Goal: Task Accomplishment & Management: Manage account settings

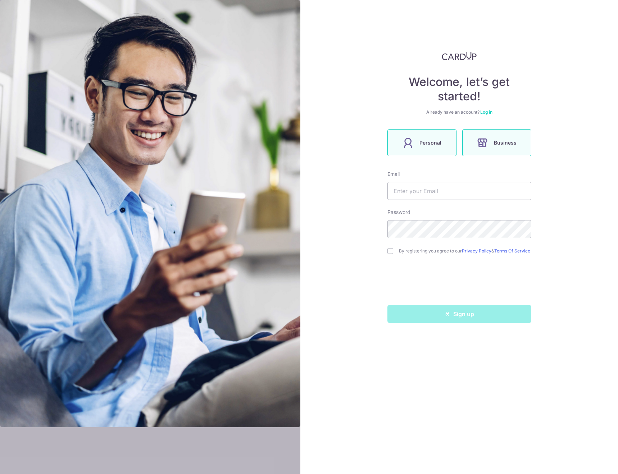
click at [431, 146] on span "Personal" at bounding box center [430, 142] width 22 height 9
click at [448, 192] on input "text" at bounding box center [459, 191] width 144 height 18
type input "soonyinghuey@hotmail.com"
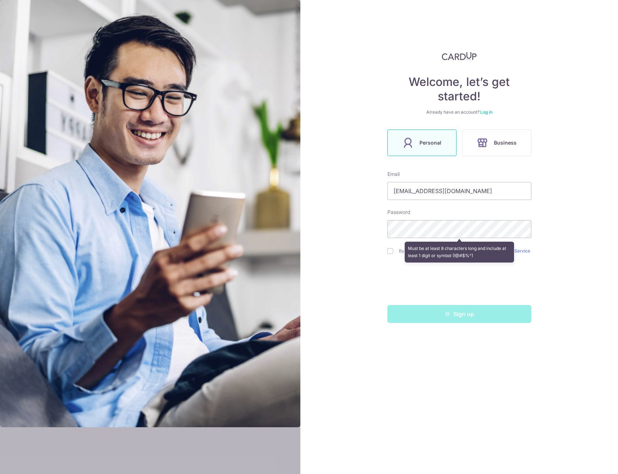
click at [350, 274] on div "Welcome, let’s get started! Already have an account? Log in Personal Business E…" at bounding box center [459, 237] width 318 height 474
click at [392, 251] on input "checkbox" at bounding box center [390, 251] width 6 height 6
checkbox input "true"
click at [359, 224] on div "Welcome, let’s get started! Already have an account? Log in Personal Business E…" at bounding box center [459, 237] width 318 height 474
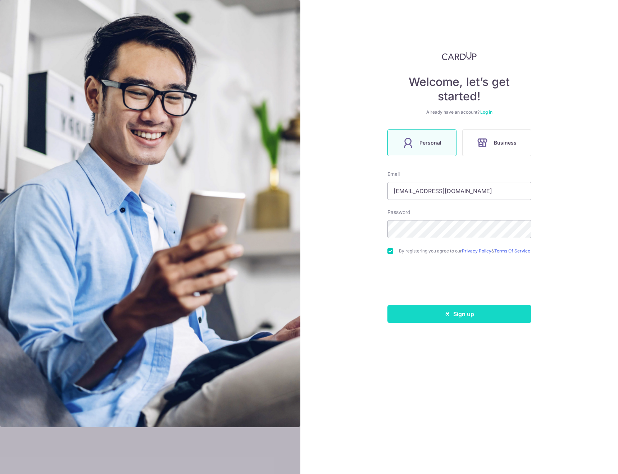
click at [462, 312] on button "Sign up" at bounding box center [459, 314] width 144 height 18
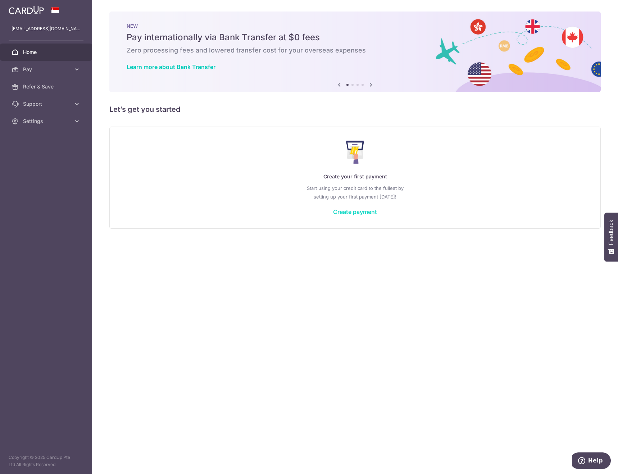
click at [356, 211] on link "Create payment" at bounding box center [355, 211] width 44 height 7
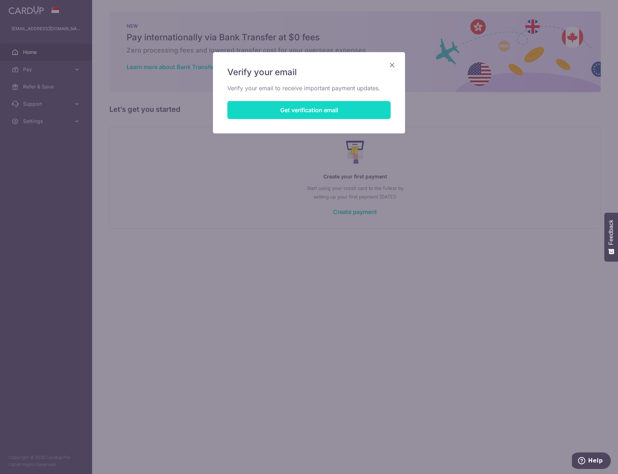
click at [290, 109] on button "Get verification email" at bounding box center [308, 110] width 163 height 18
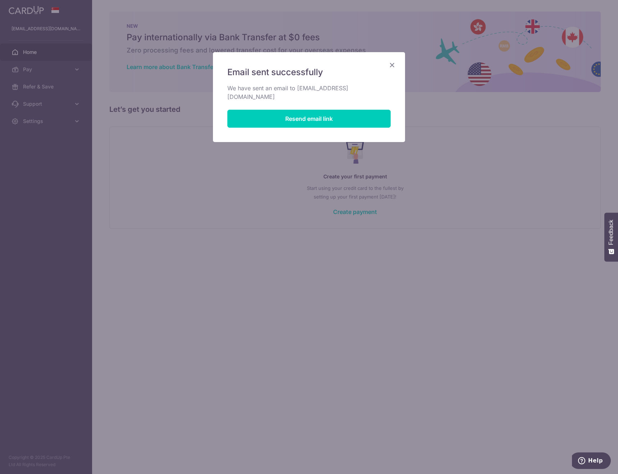
click at [392, 66] on icon "Close" at bounding box center [392, 64] width 9 height 9
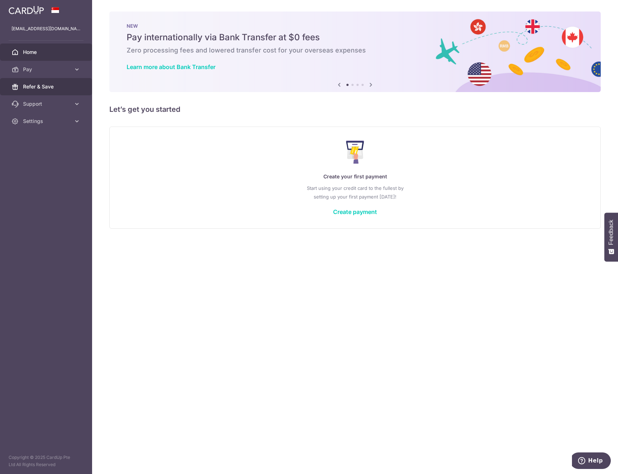
click at [46, 88] on span "Refer & Save" at bounding box center [46, 86] width 47 height 7
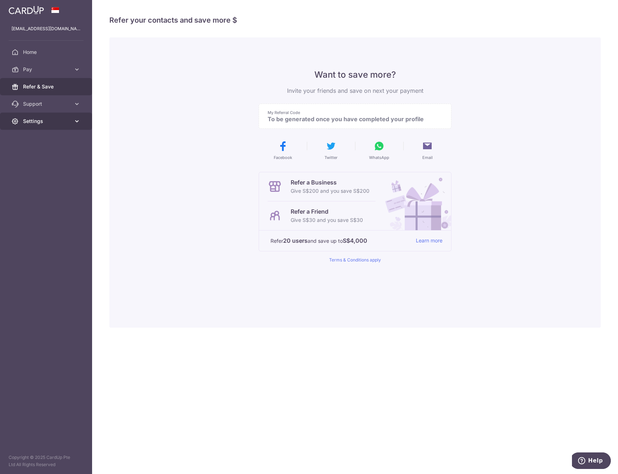
click at [57, 125] on link "Settings" at bounding box center [46, 121] width 92 height 17
click at [58, 142] on span "Account" at bounding box center [46, 138] width 47 height 7
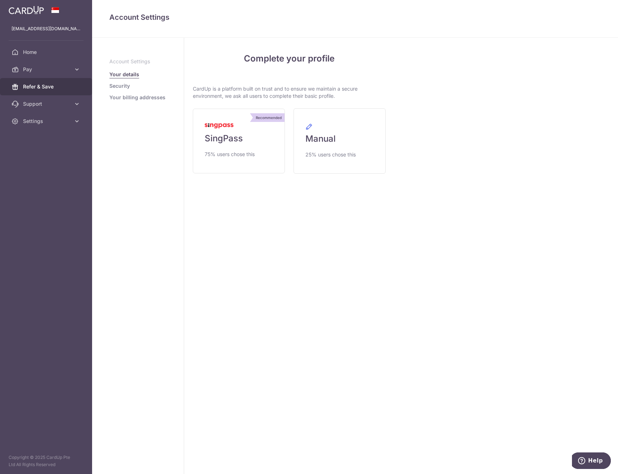
click at [31, 87] on span "Refer & Save" at bounding box center [46, 86] width 47 height 7
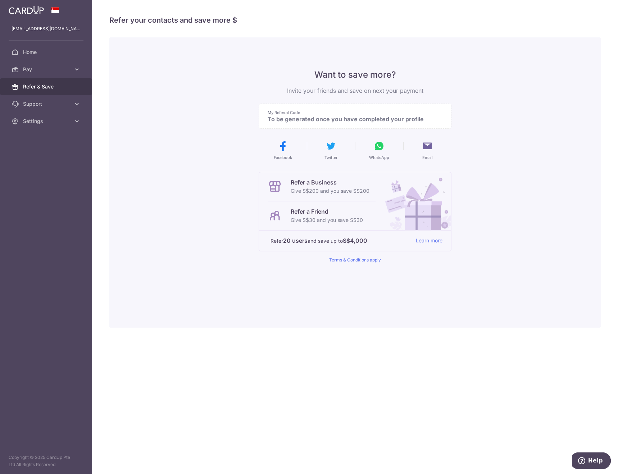
click at [345, 220] on p "Give S$30 and you save S$30" at bounding box center [327, 220] width 72 height 9
click at [45, 121] on span "Settings" at bounding box center [46, 121] width 47 height 7
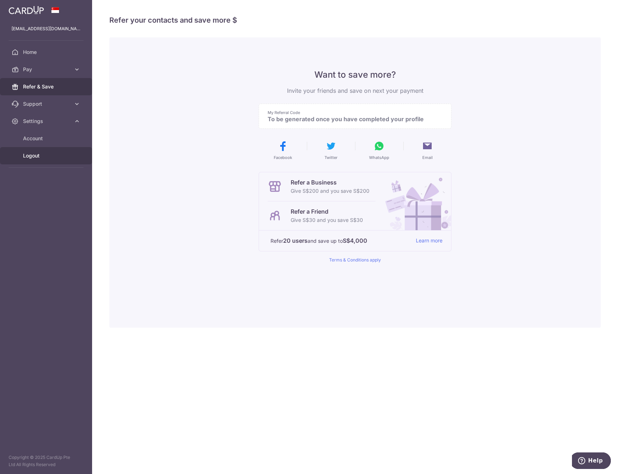
click at [48, 155] on span "Logout" at bounding box center [46, 155] width 47 height 7
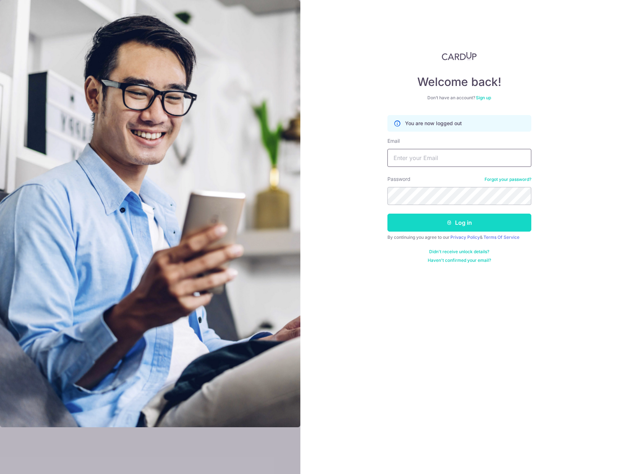
type input "kelvintan810@hotmail.com"
click at [450, 219] on button "Log in" at bounding box center [459, 223] width 144 height 18
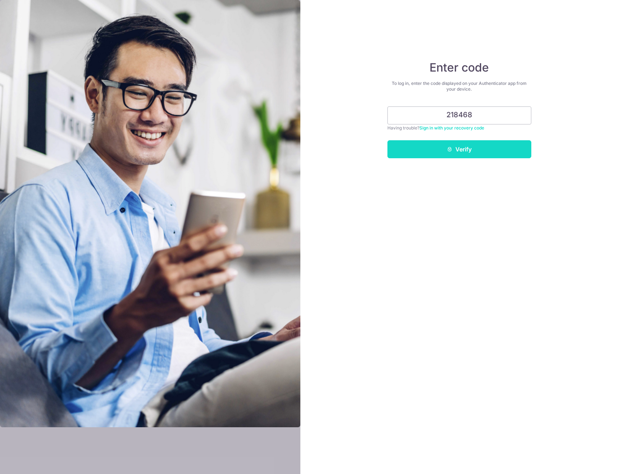
type input "218468"
click at [491, 145] on button "Verify" at bounding box center [459, 149] width 144 height 18
